Goal: Task Accomplishment & Management: Manage account settings

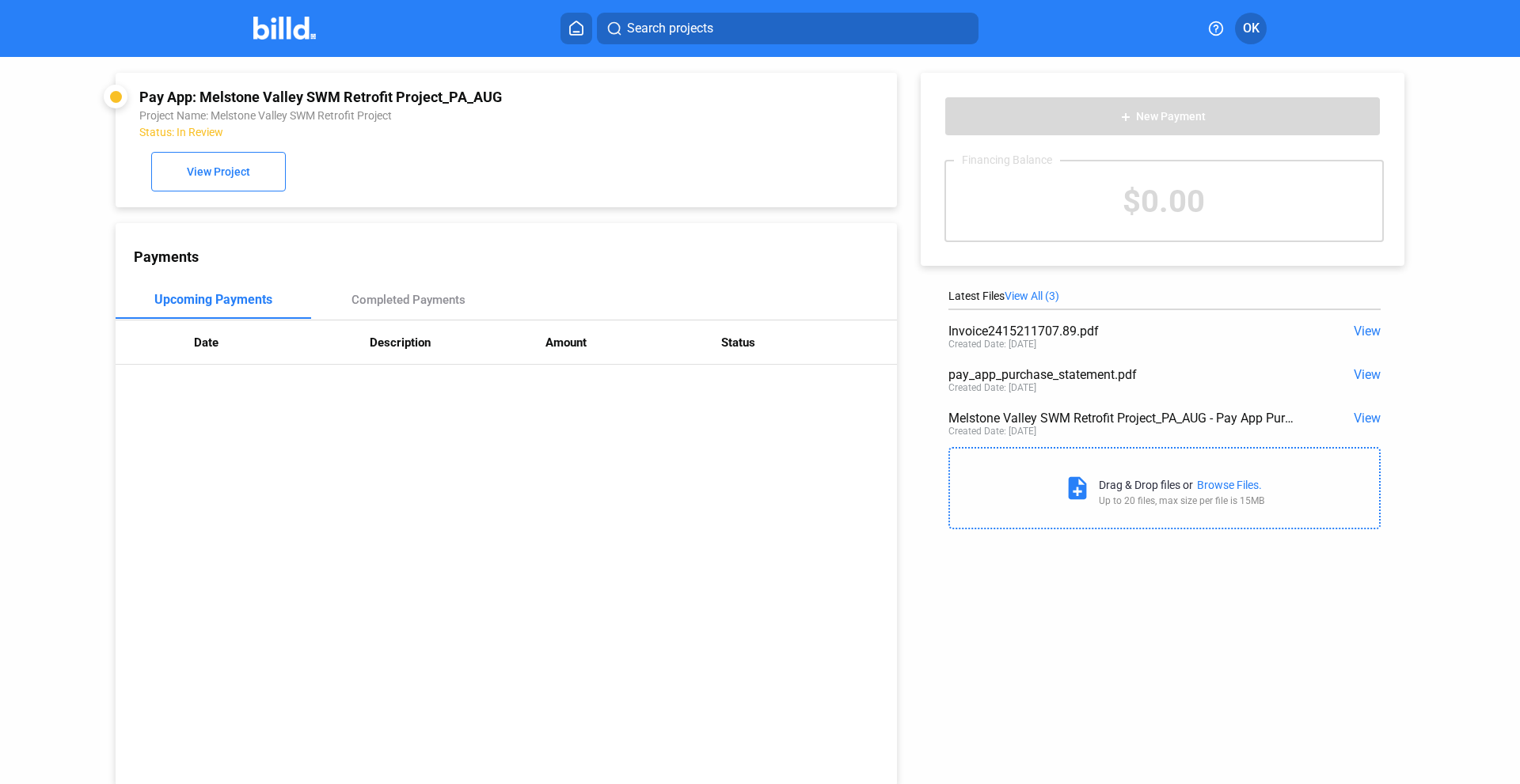
click at [279, 34] on img at bounding box center [285, 28] width 62 height 23
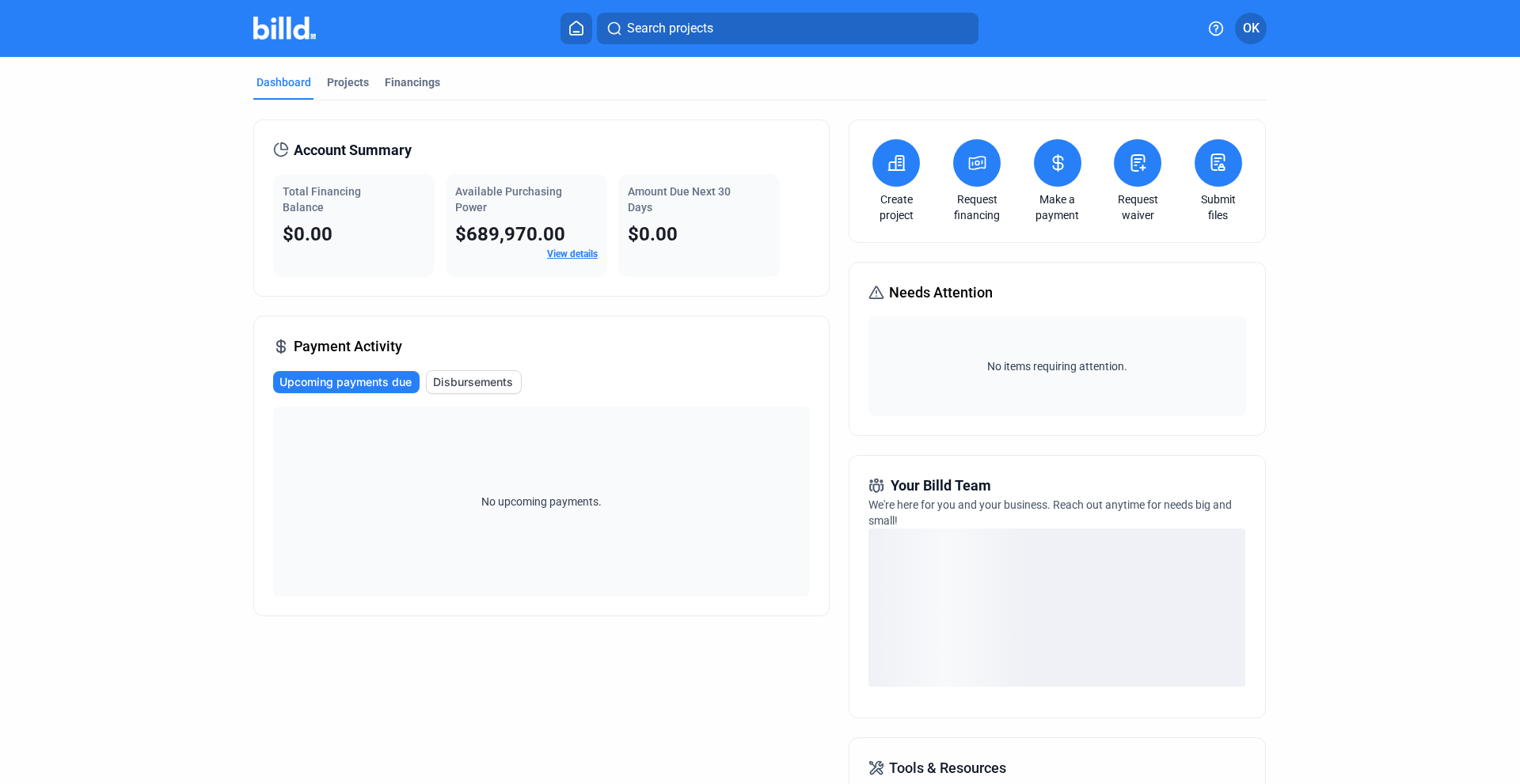
click at [463, 381] on span "Disbursements" at bounding box center [472, 382] width 80 height 16
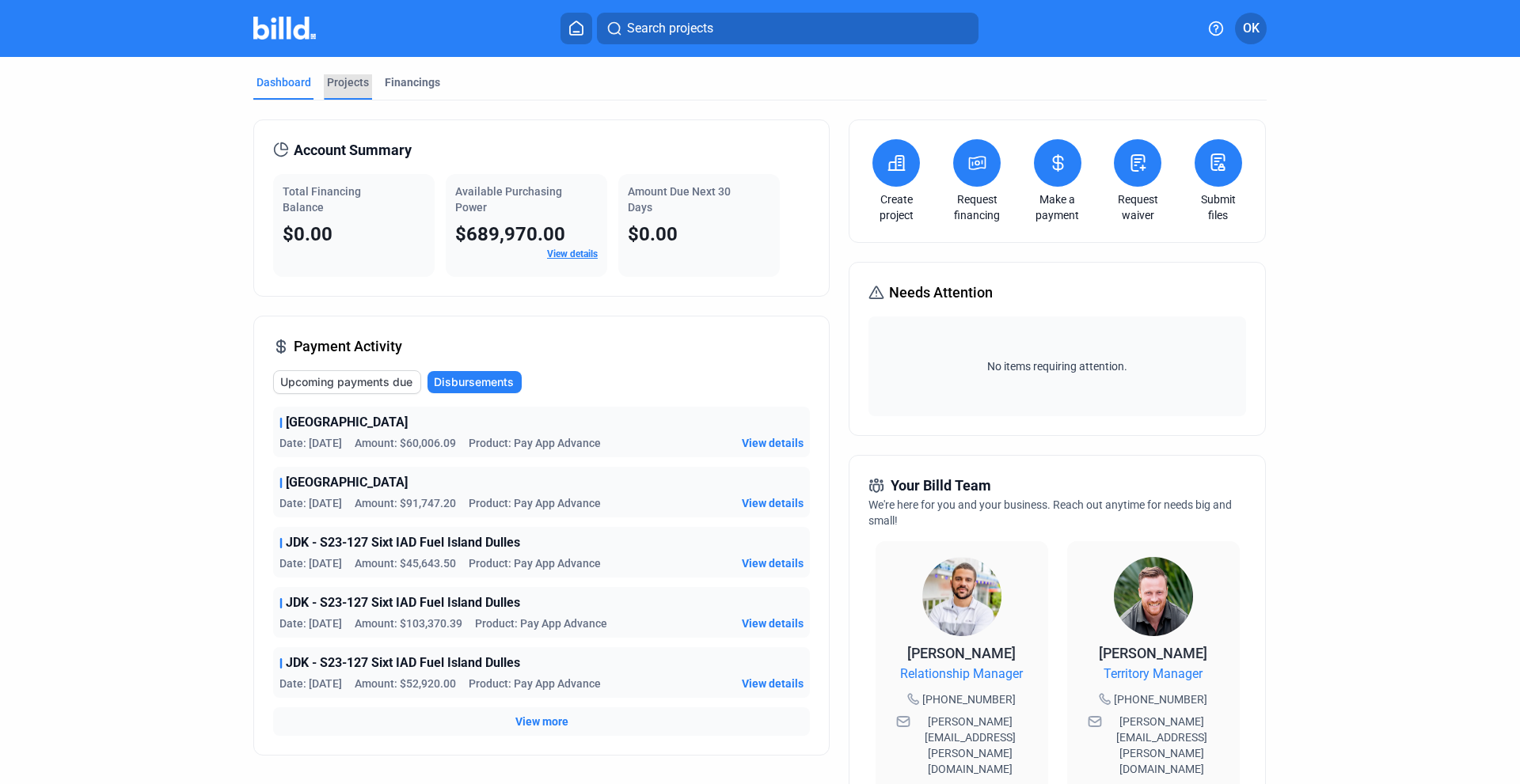
click at [338, 81] on div "Projects" at bounding box center [347, 82] width 42 height 16
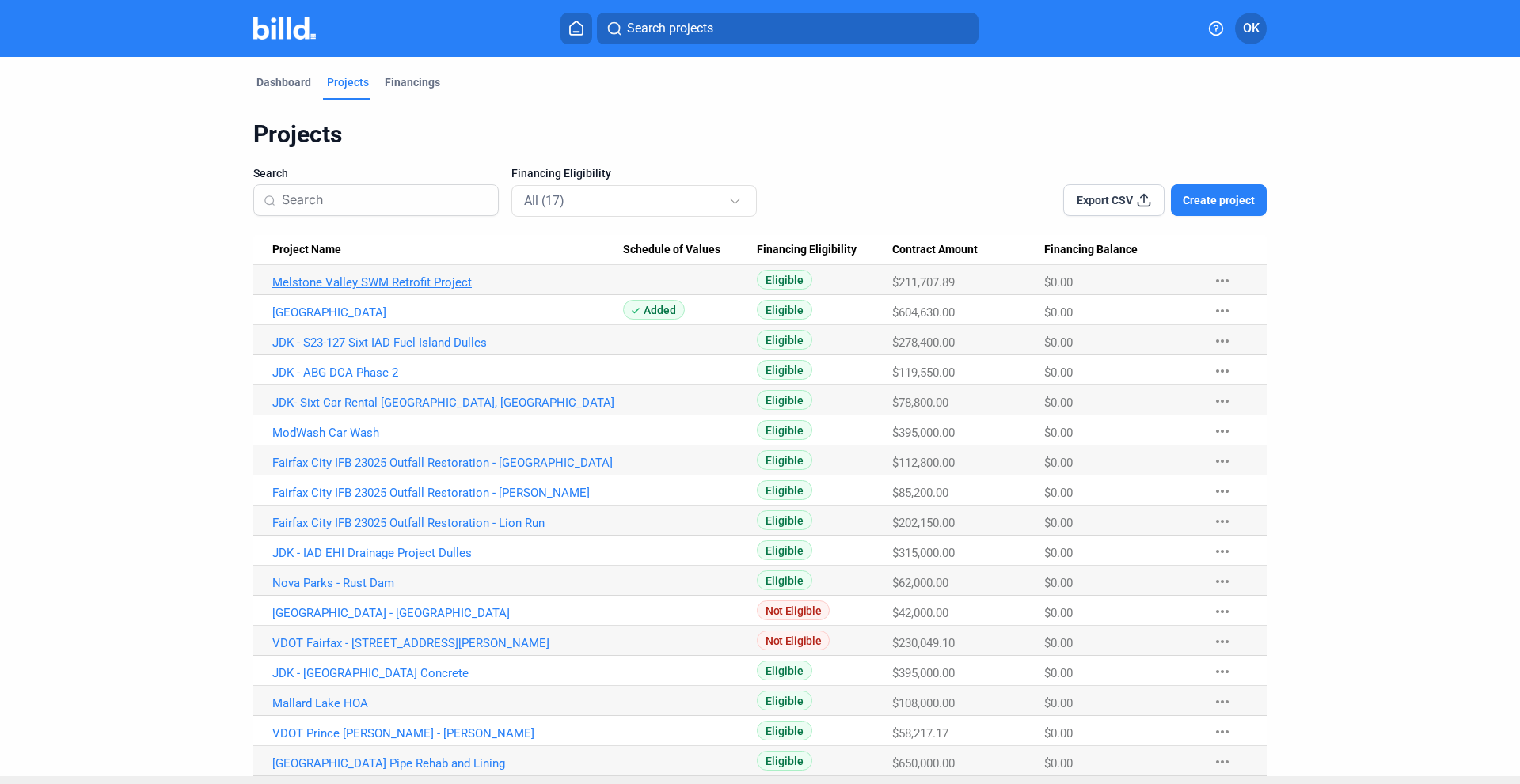
click at [358, 287] on link "Melstone Valley SWM Retrofit Project" at bounding box center [448, 282] width 351 height 14
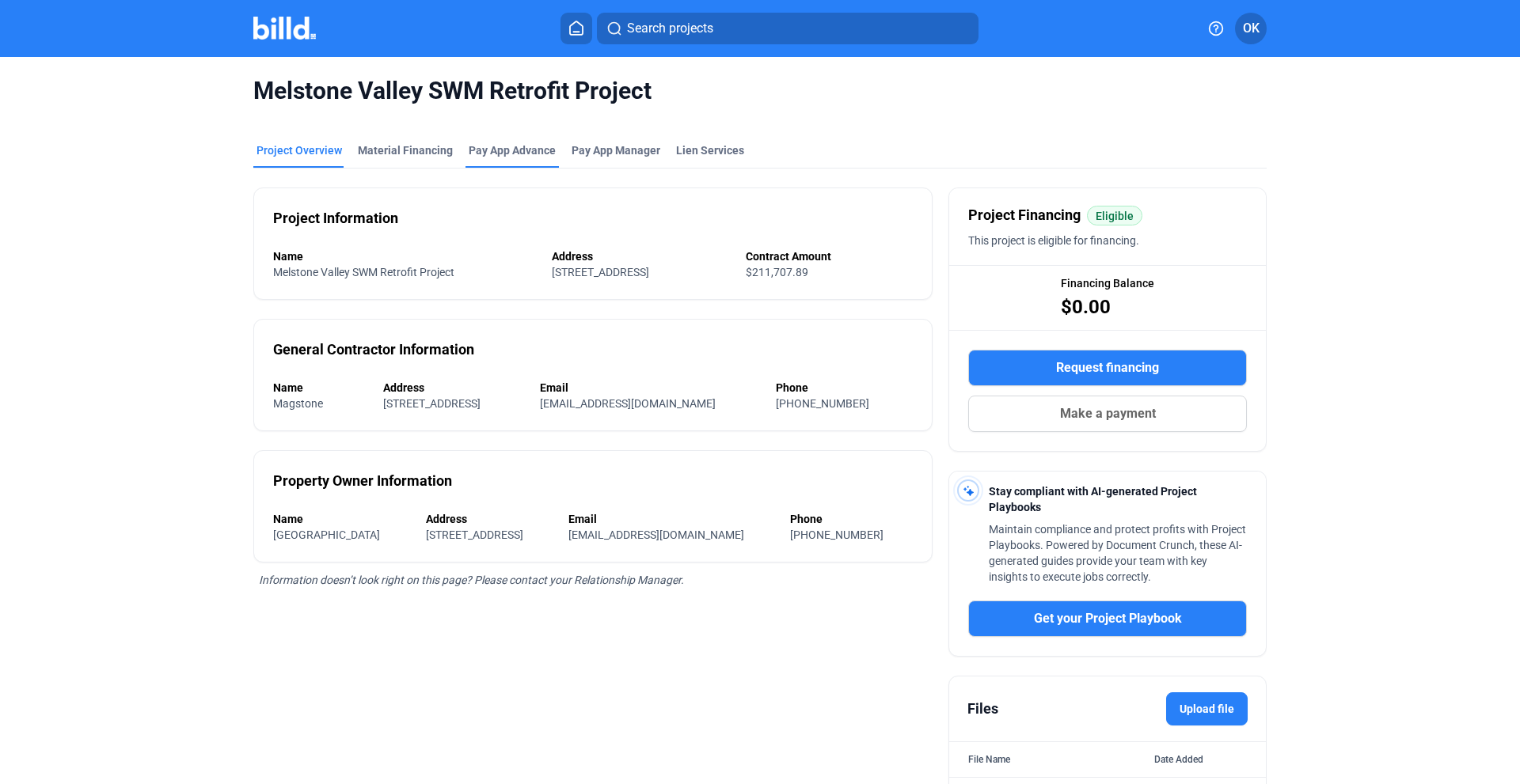
click at [484, 154] on div "Pay App Advance" at bounding box center [512, 150] width 87 height 16
